Goal: Check status: Check status

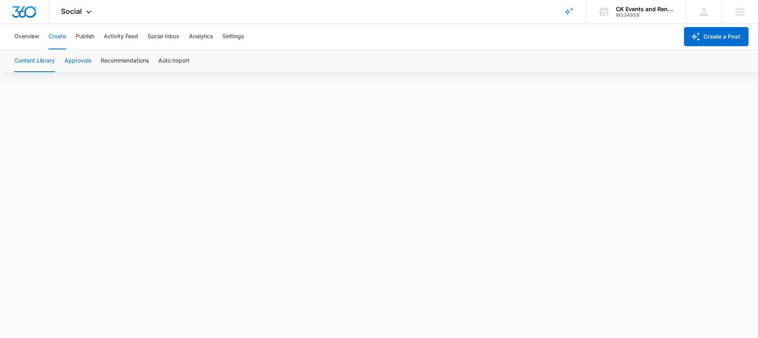
click at [88, 60] on button "Approvals" at bounding box center [77, 61] width 27 height 22
click at [330, 14] on div "Social Apps Reputation Forms CRM Email Social POS Content Ads Intelligence File…" at bounding box center [379, 12] width 758 height 24
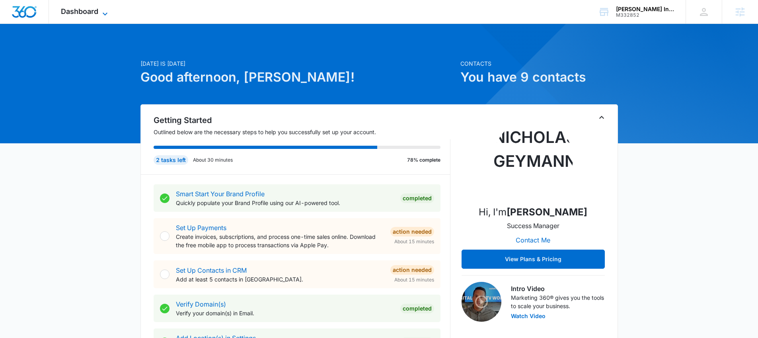
click at [68, 10] on span "Dashboard" at bounding box center [79, 11] width 37 height 8
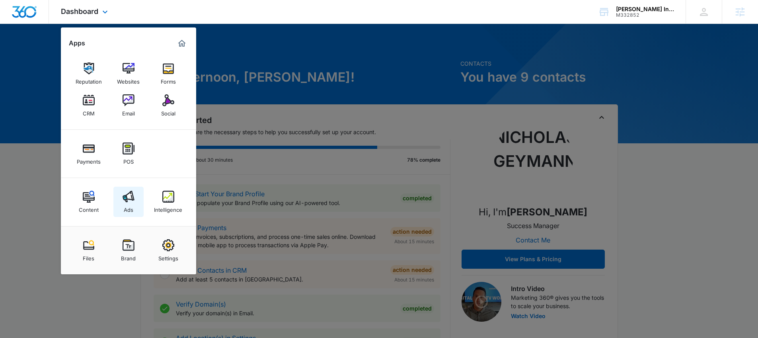
click at [129, 201] on img at bounding box center [129, 197] width 12 height 12
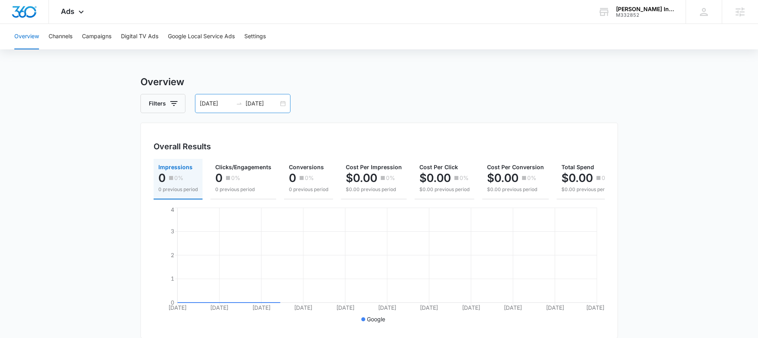
click at [227, 108] on div "07/20/2025 08/19/2025" at bounding box center [243, 103] width 96 height 19
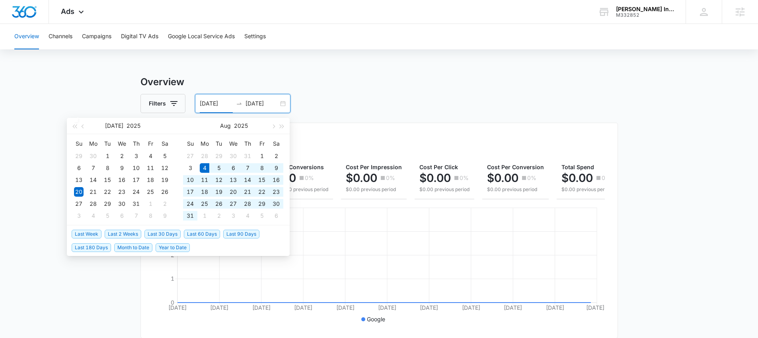
click at [161, 234] on span "Last 30 Days" at bounding box center [163, 234] width 36 height 9
type input "[DATE]"
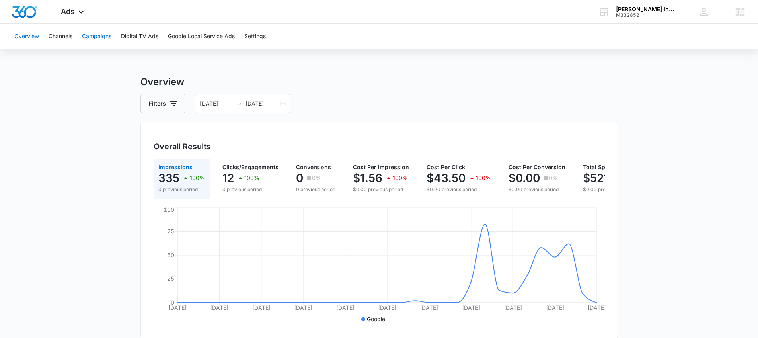
click at [101, 31] on button "Campaigns" at bounding box center [96, 36] width 29 height 25
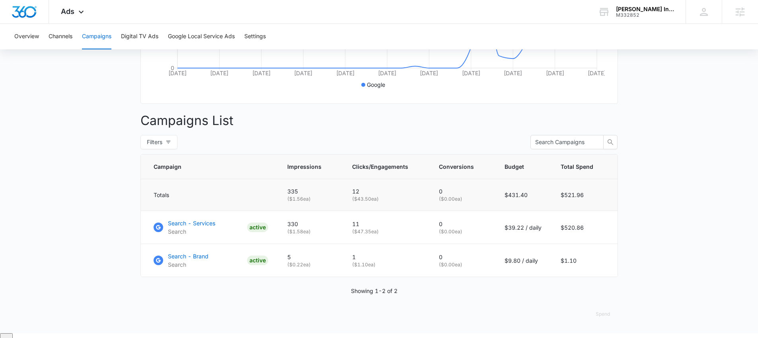
scroll to position [236, 0]
click at [204, 226] on p "Search - Services" at bounding box center [191, 222] width 47 height 8
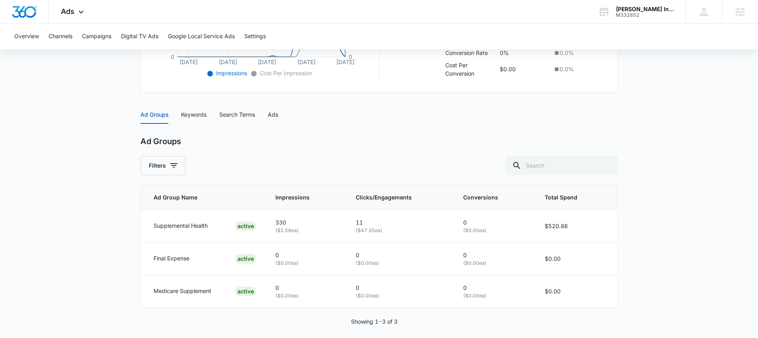
scroll to position [274, 0]
click at [194, 111] on div "Keywords" at bounding box center [193, 113] width 25 height 9
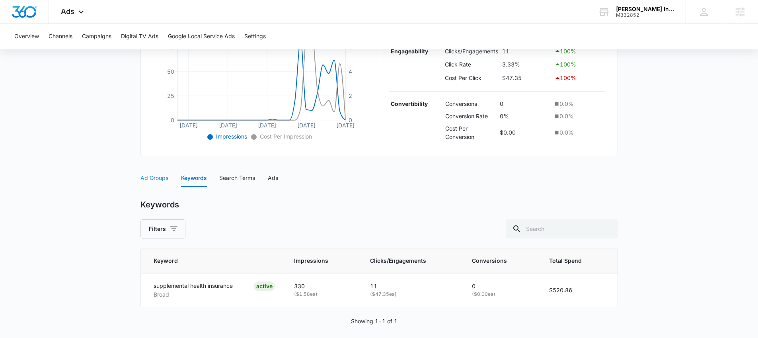
scroll to position [216, 0]
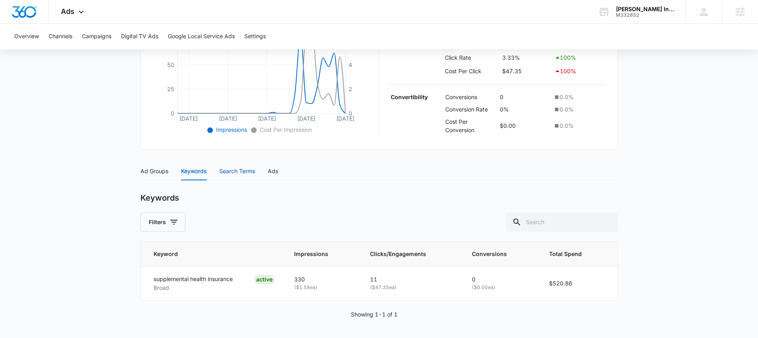
click at [241, 174] on div "Search Terms" at bounding box center [237, 171] width 36 height 9
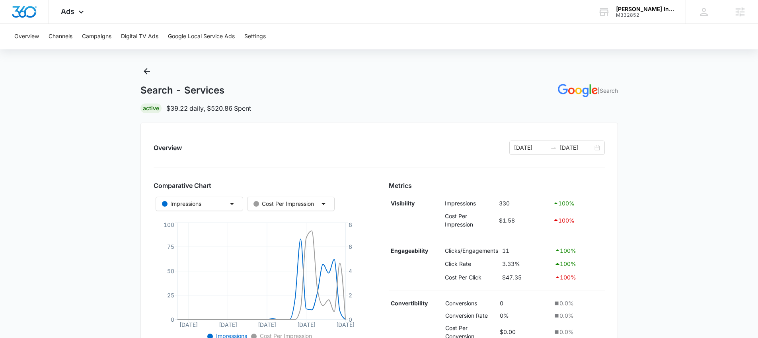
scroll to position [0, 0]
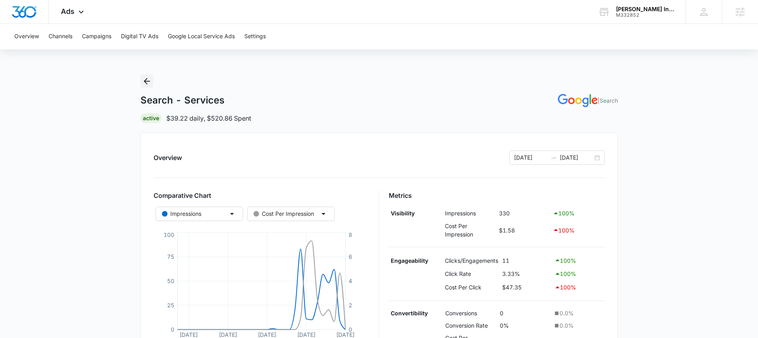
click at [148, 78] on icon "Back" at bounding box center [147, 81] width 10 height 10
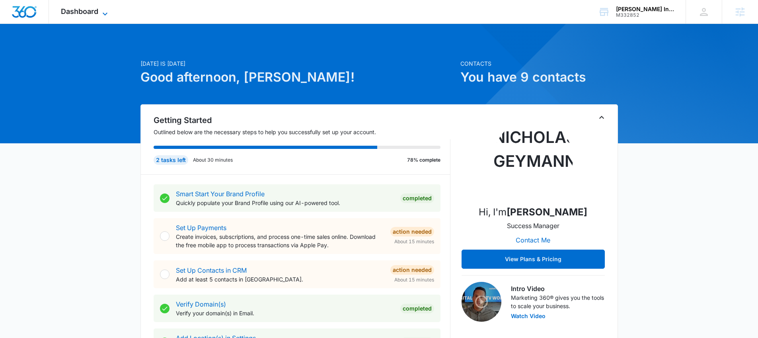
click at [70, 9] on span "Dashboard" at bounding box center [79, 11] width 37 height 8
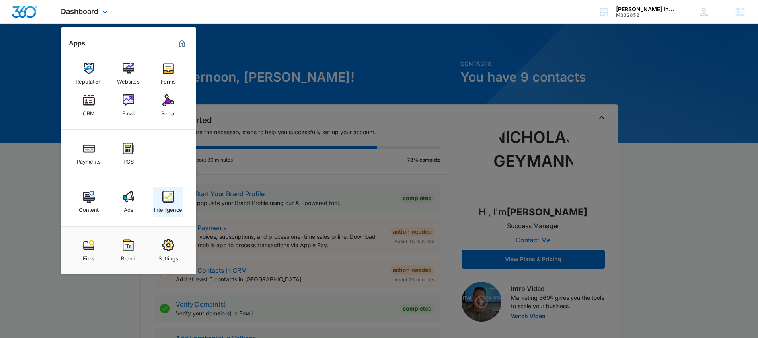
click at [166, 201] on img at bounding box center [168, 197] width 12 height 12
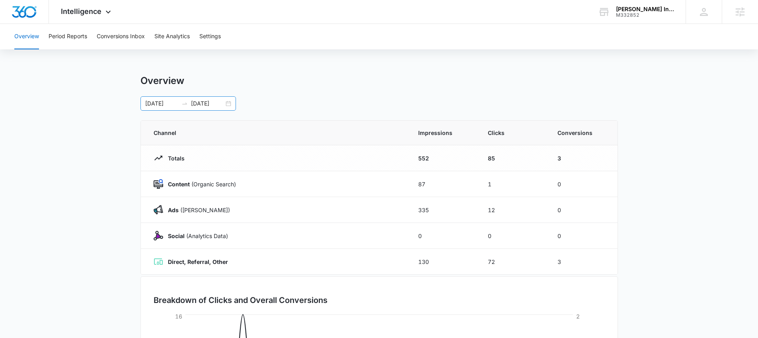
click at [178, 104] on div at bounding box center [184, 103] width 13 height 6
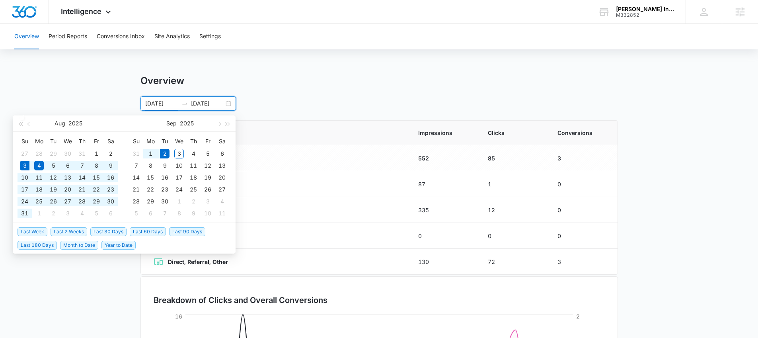
click at [98, 229] on span "Last 30 Days" at bounding box center [108, 231] width 36 height 9
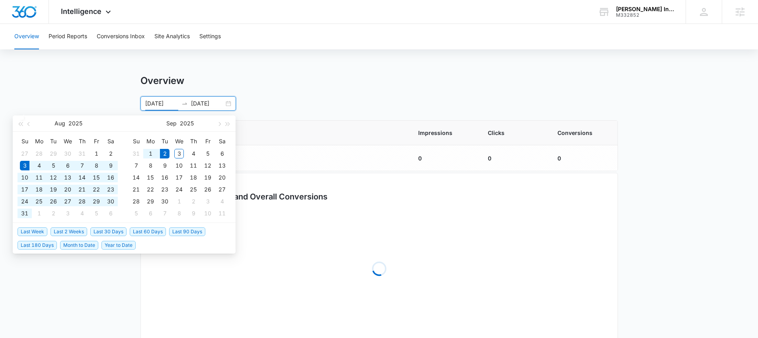
type input "[DATE]"
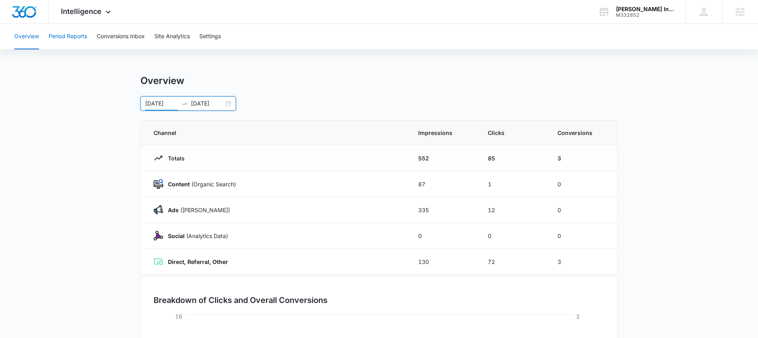
click at [75, 33] on button "Period Reports" at bounding box center [68, 36] width 39 height 25
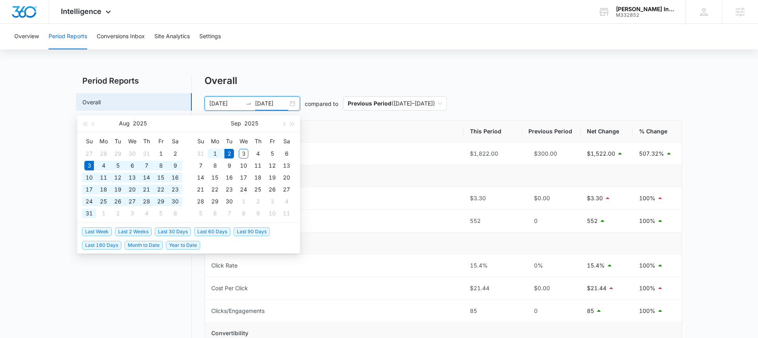
click at [257, 101] on input "[DATE]" at bounding box center [271, 103] width 33 height 9
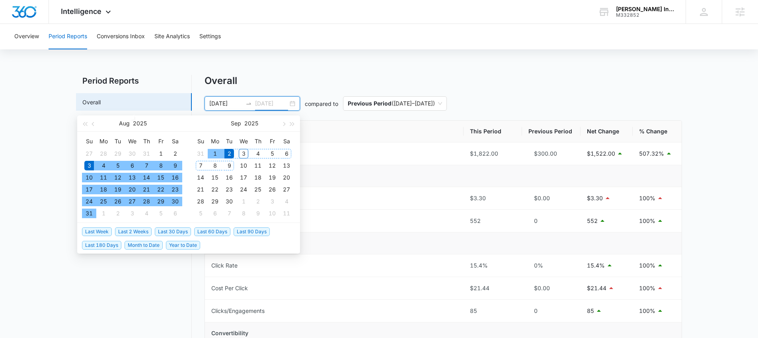
type input "[DATE]"
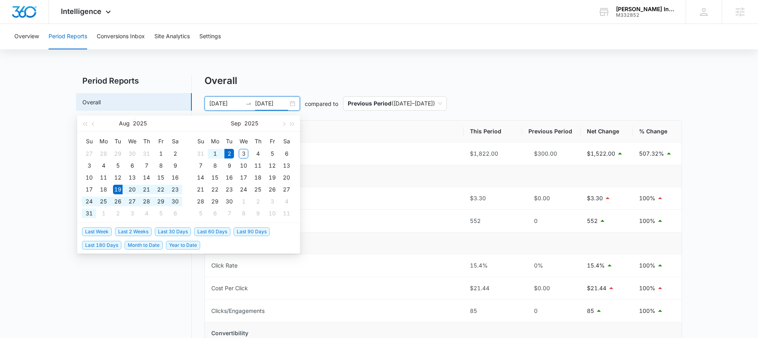
click at [140, 231] on span "Last 2 Weeks" at bounding box center [133, 231] width 37 height 9
type input "[DATE]"
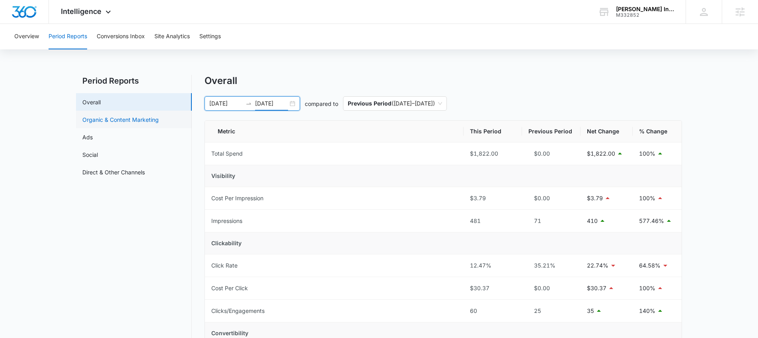
click at [108, 123] on link "Organic & Content Marketing" at bounding box center [120, 119] width 76 height 8
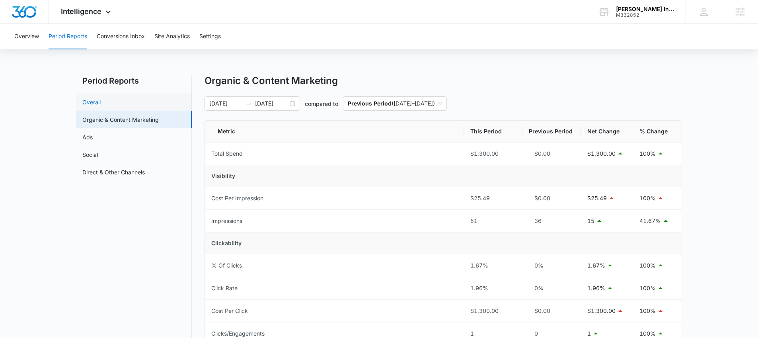
click at [90, 102] on link "Overall" at bounding box center [91, 102] width 18 height 8
